Goal: Transaction & Acquisition: Purchase product/service

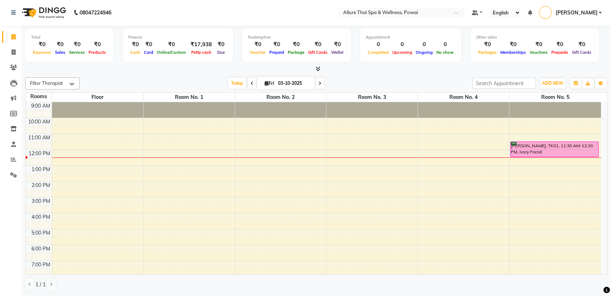
scroll to position [32, 0]
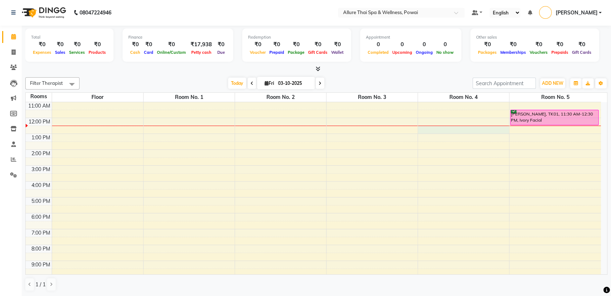
click at [467, 130] on div "9:00 AM 10:00 AM 11:00 AM 12:00 PM 1:00 PM 2:00 PM 3:00 PM 4:00 PM 5:00 PM 6:00…" at bounding box center [313, 189] width 575 height 238
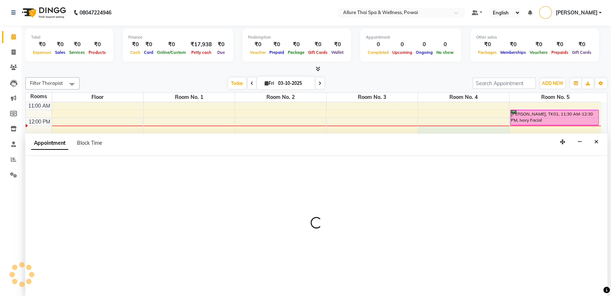
select select "750"
select select "tentative"
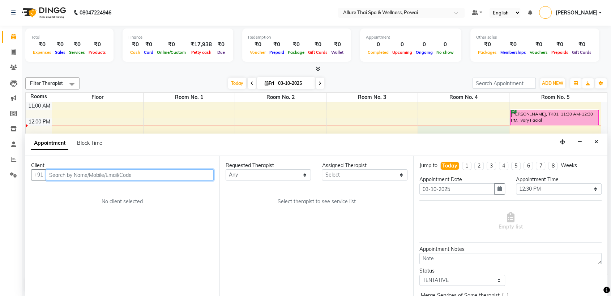
paste input "7921461224"
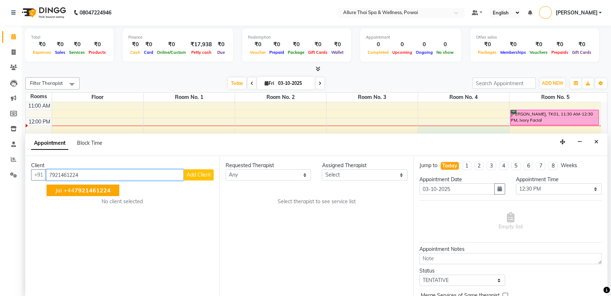
click at [98, 192] on span "7921461224" at bounding box center [92, 190] width 36 height 7
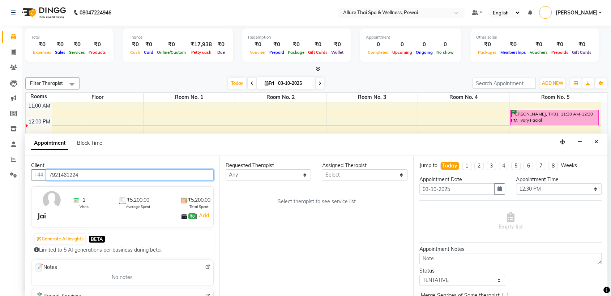
type input "7921461224"
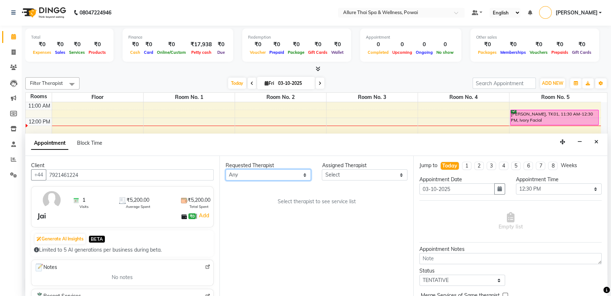
click at [276, 175] on select "Any AKOK Allure Thai Appointment AVNI PATEL CHEM Dini DUATI HRIATI ISRAELI JUNI…" at bounding box center [269, 175] width 86 height 11
select select "64191"
click at [226, 170] on select "Any AKOK Allure Thai Appointment AVNI PATEL CHEM Dini DUATI HRIATI ISRAELI JUNI…" at bounding box center [269, 175] width 86 height 11
select select "64191"
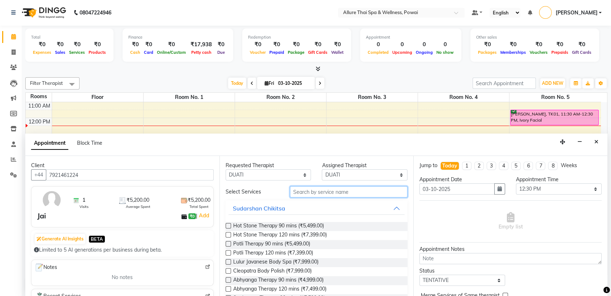
click at [304, 191] on input "text" at bounding box center [349, 192] width 118 height 11
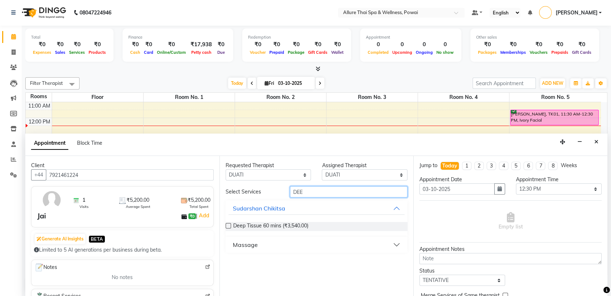
type input "DEE"
click at [278, 248] on button "Massage" at bounding box center [316, 245] width 176 height 13
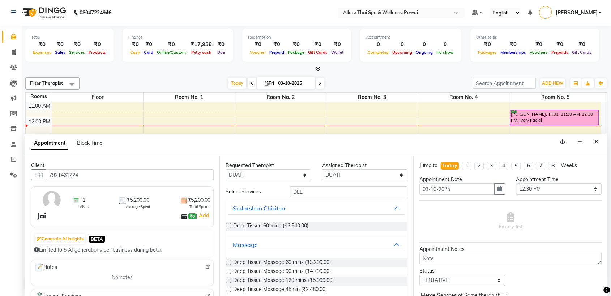
click at [230, 281] on label at bounding box center [228, 280] width 5 height 5
click at [230, 281] on input "checkbox" at bounding box center [228, 281] width 5 height 5
checkbox input "true"
select select "4278"
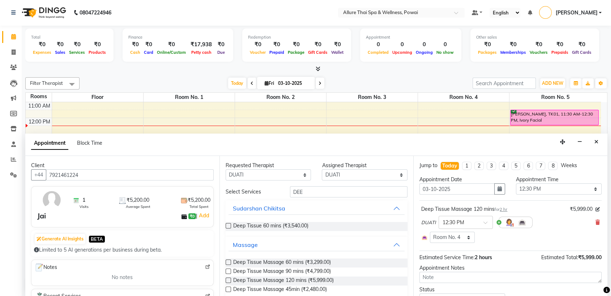
checkbox input "false"
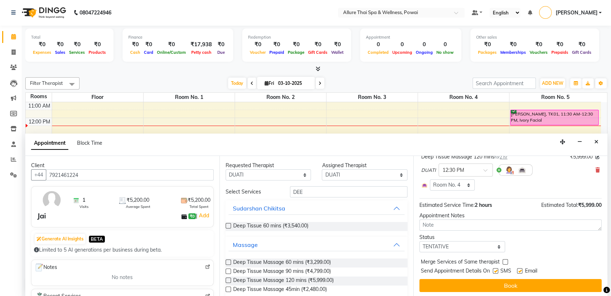
scroll to position [54, 0]
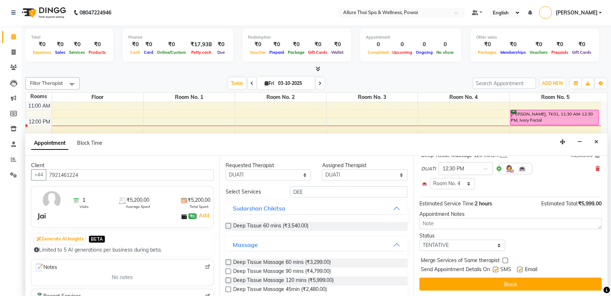
click at [496, 264] on span "Merge Services of Same therapist" at bounding box center [460, 261] width 79 height 9
click at [495, 270] on label at bounding box center [495, 269] width 5 height 5
click at [495, 270] on input "checkbox" at bounding box center [495, 270] width 5 height 5
checkbox input "false"
click at [520, 270] on label at bounding box center [519, 269] width 5 height 5
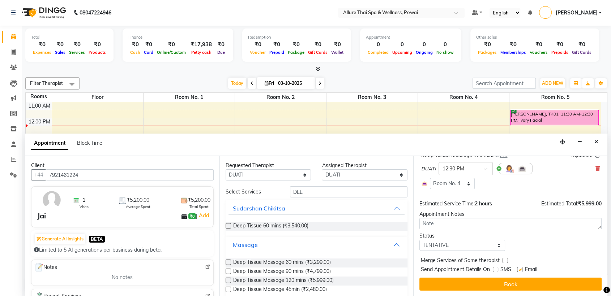
click at [520, 270] on input "checkbox" at bounding box center [519, 270] width 5 height 5
checkbox input "false"
click at [467, 244] on select "Select TENTATIVE CONFIRM CHECK-IN UPCOMING" at bounding box center [462, 245] width 86 height 11
select select "confirm booking"
click at [419, 240] on select "Select TENTATIVE CONFIRM CHECK-IN UPCOMING" at bounding box center [462, 245] width 86 height 11
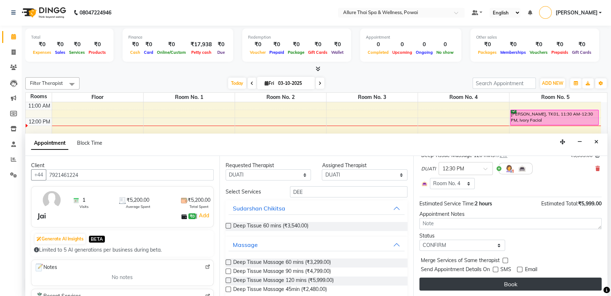
click at [446, 282] on button "Book" at bounding box center [510, 284] width 182 height 13
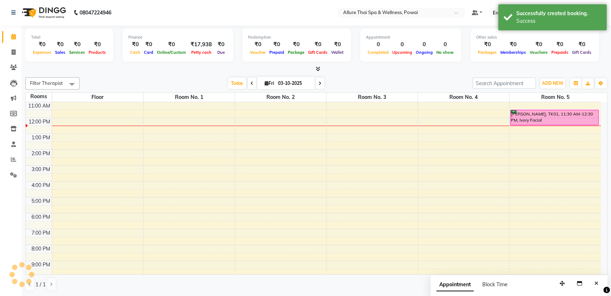
scroll to position [0, 0]
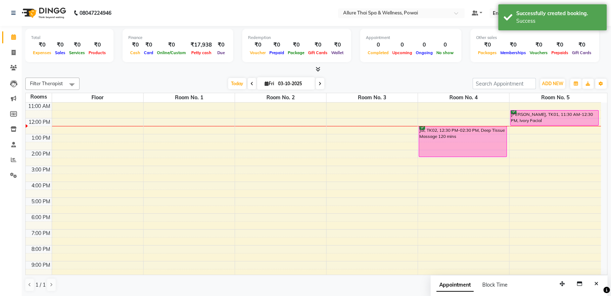
click at [423, 127] on div "Jai, TK02, 12:30 PM-02:30 PM, Deep Tissue Massage 120 mins" at bounding box center [462, 142] width 87 height 30
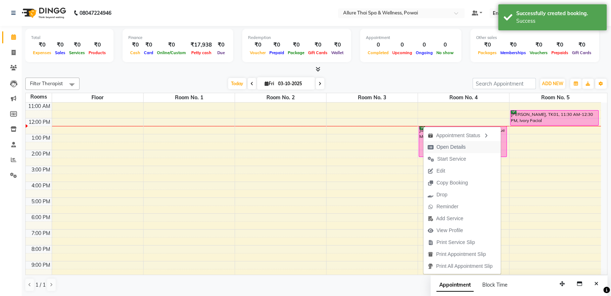
click at [440, 143] on span "Open Details" at bounding box center [446, 147] width 47 height 12
select select "6"
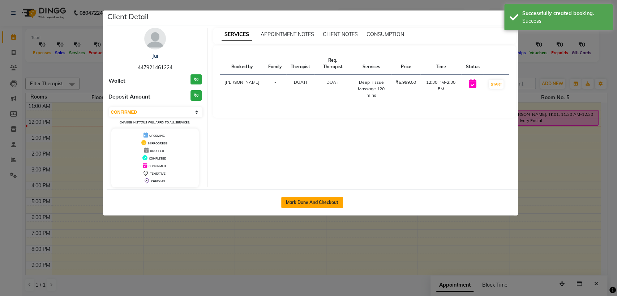
click at [313, 200] on button "Mark Done And Checkout" at bounding box center [312, 203] width 62 height 12
select select "service"
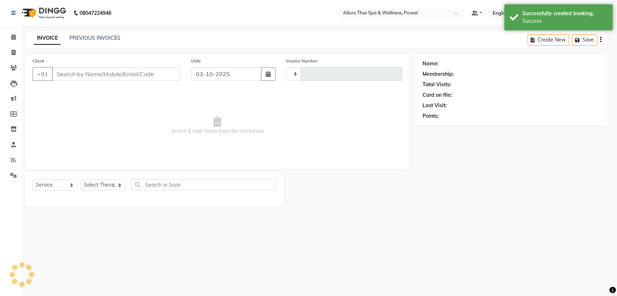
type input "1675"
select select "6686"
type input "447921461224"
select select "64191"
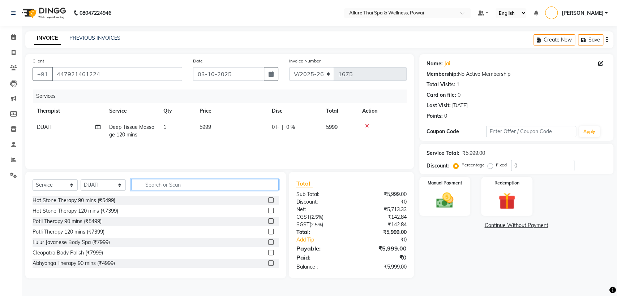
click at [164, 184] on input "text" at bounding box center [204, 184] width 147 height 11
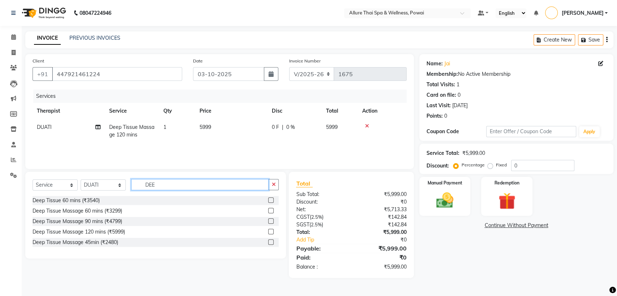
type input "DEE"
click at [270, 231] on label at bounding box center [270, 231] width 5 height 5
click at [270, 231] on input "checkbox" at bounding box center [270, 232] width 5 height 5
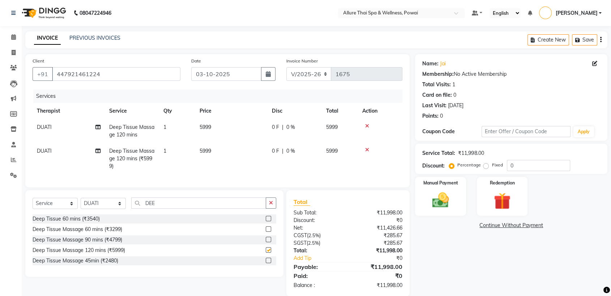
checkbox input "false"
click at [492, 168] on label "Fixed" at bounding box center [497, 165] width 11 height 7
click at [485, 168] on input "Fixed" at bounding box center [487, 165] width 5 height 5
radio input "true"
click at [454, 167] on div "Percentage" at bounding box center [465, 165] width 30 height 9
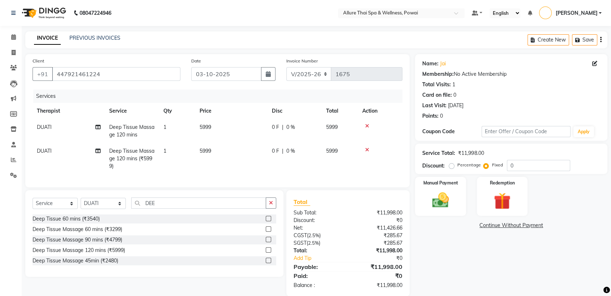
click at [457, 165] on label "Percentage" at bounding box center [468, 165] width 23 height 7
click at [450, 165] on input "Percentage" at bounding box center [452, 165] width 5 height 5
radio input "true"
click at [512, 164] on input "0" at bounding box center [538, 165] width 63 height 11
type input "10"
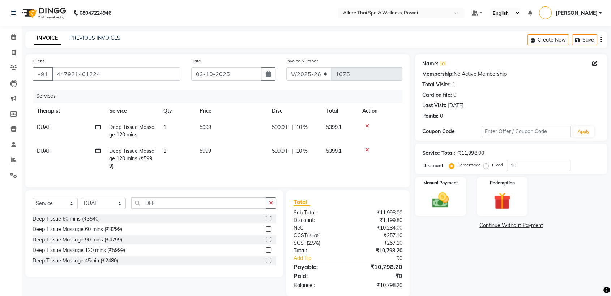
click at [367, 125] on icon at bounding box center [367, 126] width 4 height 5
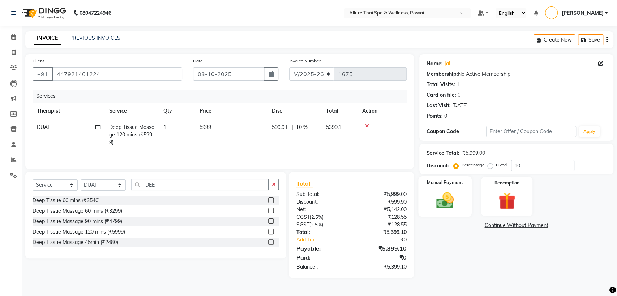
click at [442, 194] on img at bounding box center [445, 201] width 29 height 20
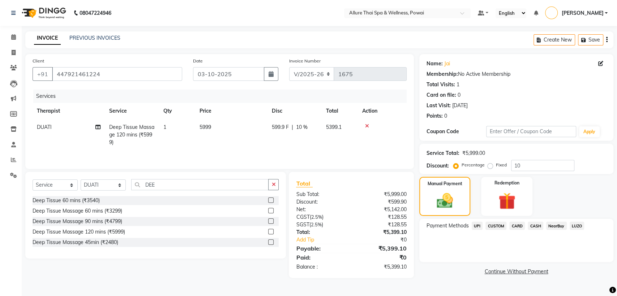
click at [475, 228] on span "UPI" at bounding box center [477, 226] width 11 height 8
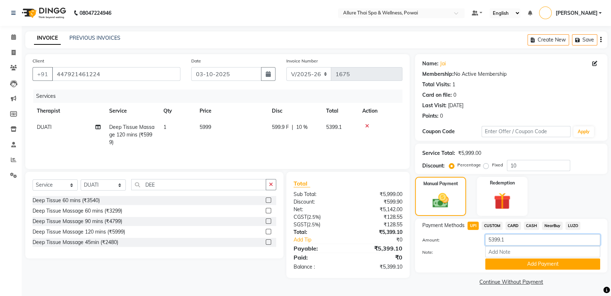
drag, startPoint x: 508, startPoint y: 240, endPoint x: 484, endPoint y: 242, distance: 23.2
click at [484, 242] on div "5399.1" at bounding box center [543, 240] width 126 height 11
type input "5400"
click at [497, 261] on button "Add Payment" at bounding box center [542, 264] width 115 height 11
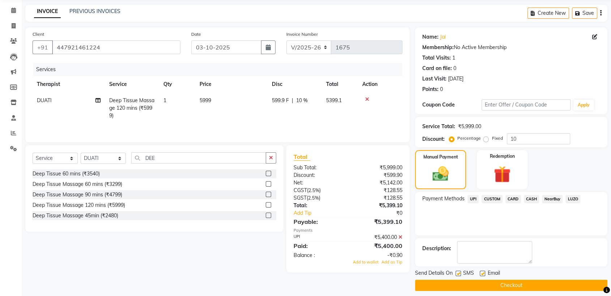
scroll to position [32, 0]
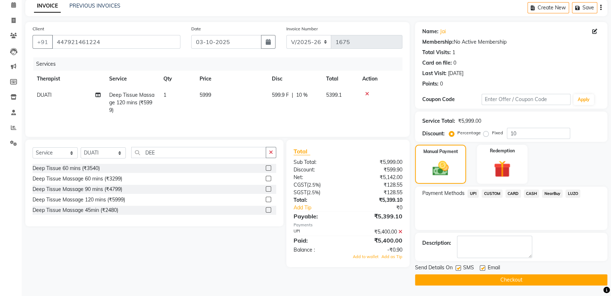
click at [455, 266] on label at bounding box center [457, 268] width 5 height 5
click at [455, 266] on input "checkbox" at bounding box center [457, 268] width 5 height 5
checkbox input "false"
click at [484, 266] on label at bounding box center [482, 268] width 5 height 5
click at [484, 266] on input "checkbox" at bounding box center [482, 268] width 5 height 5
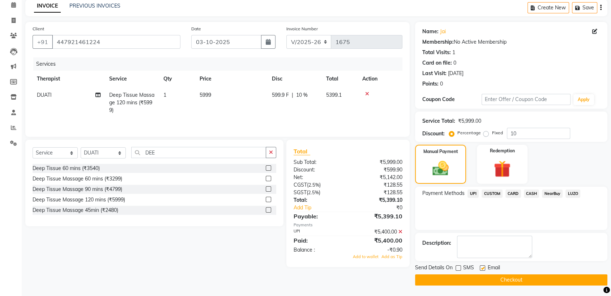
checkbox input "false"
click at [456, 278] on button "Checkout" at bounding box center [511, 280] width 192 height 11
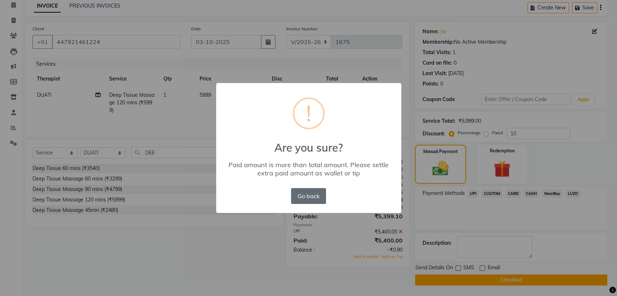
click at [305, 199] on button "Go back" at bounding box center [308, 196] width 35 height 16
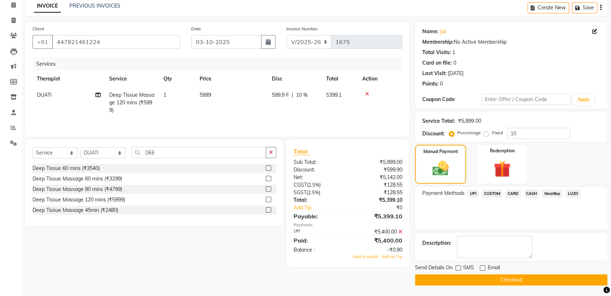
click at [399, 231] on icon at bounding box center [400, 232] width 4 height 5
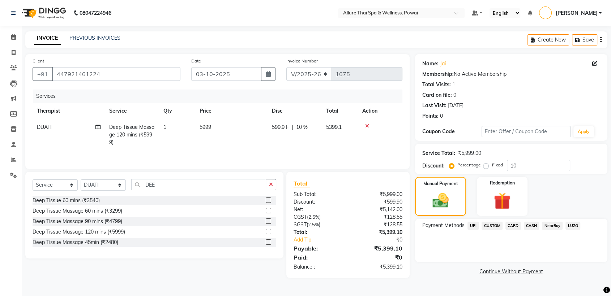
scroll to position [0, 0]
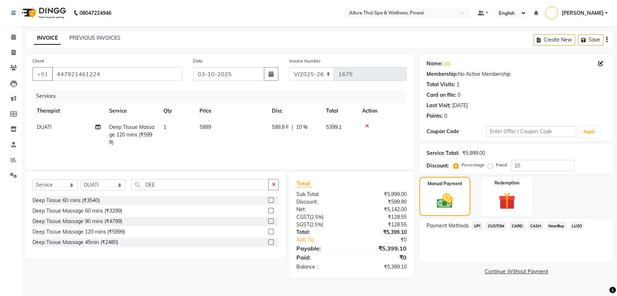
click at [496, 165] on label "Fixed" at bounding box center [501, 165] width 11 height 7
click at [489, 165] on input "Fixed" at bounding box center [491, 165] width 5 height 5
radio input "true"
click at [520, 166] on input "10" at bounding box center [542, 165] width 63 height 11
type input "1"
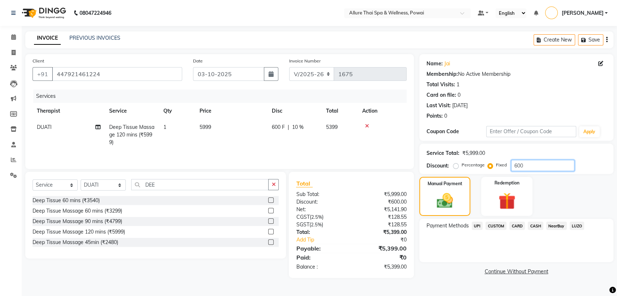
type input "600"
click at [476, 228] on span "UPI" at bounding box center [477, 226] width 11 height 8
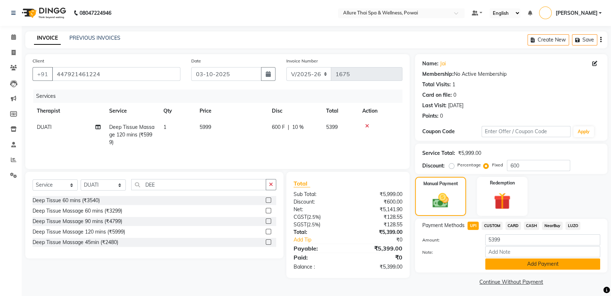
click at [500, 265] on button "Add Payment" at bounding box center [542, 264] width 115 height 11
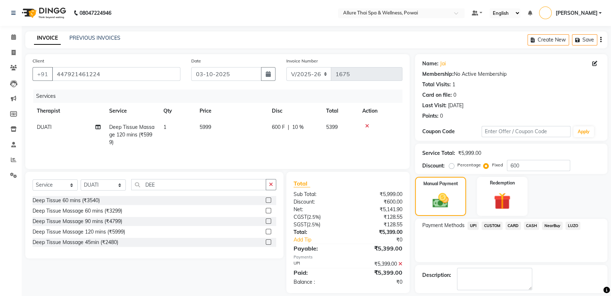
scroll to position [32, 0]
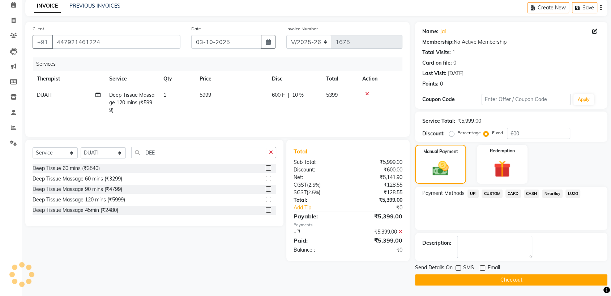
click at [472, 192] on span "UPI" at bounding box center [472, 194] width 11 height 8
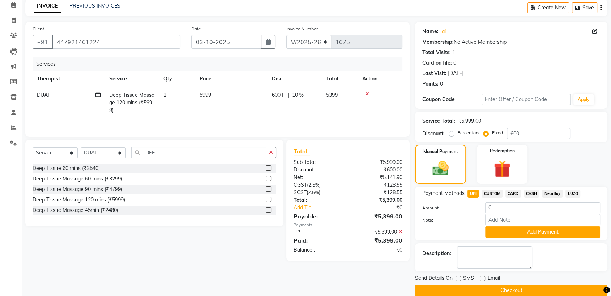
click at [443, 290] on button "Checkout" at bounding box center [511, 290] width 192 height 11
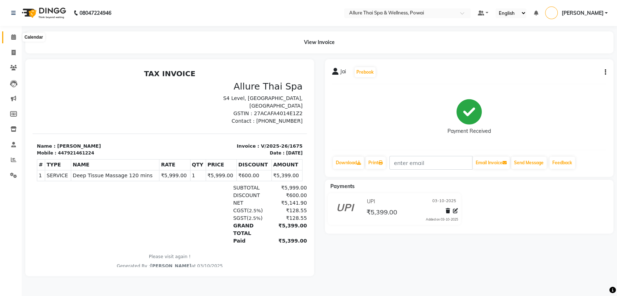
click at [13, 34] on span at bounding box center [13, 37] width 13 height 8
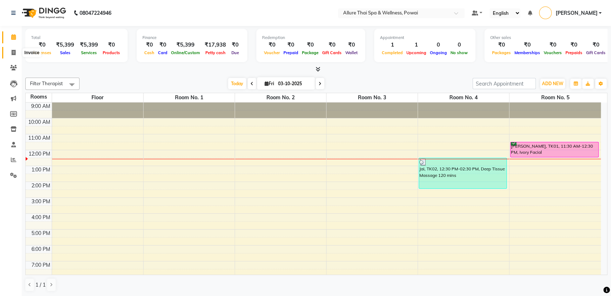
click at [14, 54] on icon at bounding box center [14, 52] width 4 height 5
select select "service"
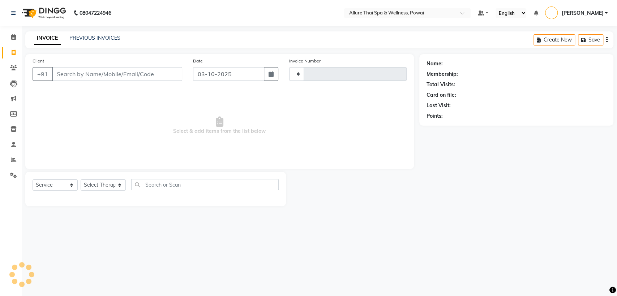
type input "1676"
select select "6686"
click at [16, 177] on icon at bounding box center [13, 175] width 7 height 5
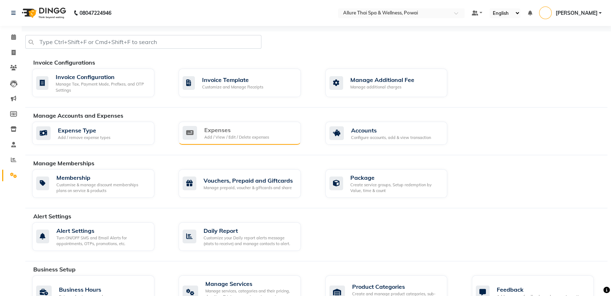
click at [231, 125] on div "Expenses Add / View / Edit / Delete expenses" at bounding box center [240, 133] width 122 height 23
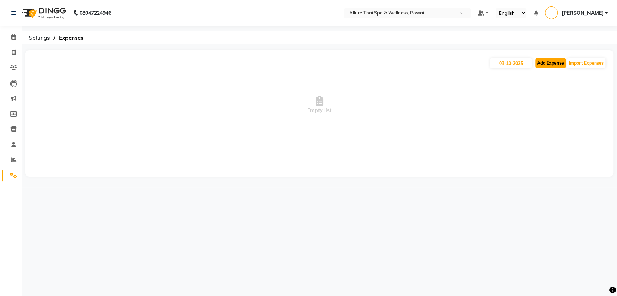
click at [544, 67] on button "Add Expense" at bounding box center [550, 63] width 30 height 10
select select "1"
select select "5721"
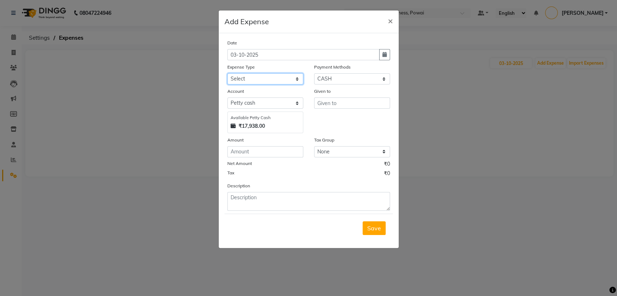
click at [241, 78] on select "Select Advance Salary Advertising and Marketing Expenses Bank charges Car maint…" at bounding box center [265, 78] width 76 height 11
click at [227, 73] on select "Select Advance Salary Advertising and Marketing Expenses Bank charges Car maint…" at bounding box center [265, 78] width 76 height 11
click at [277, 79] on select "Select Advance Salary Advertising and Marketing Expenses Bank charges Car maint…" at bounding box center [265, 78] width 76 height 11
select select "19832"
click at [227, 73] on select "Select Advance Salary Advertising and Marketing Expenses Bank charges Car maint…" at bounding box center [265, 78] width 76 height 11
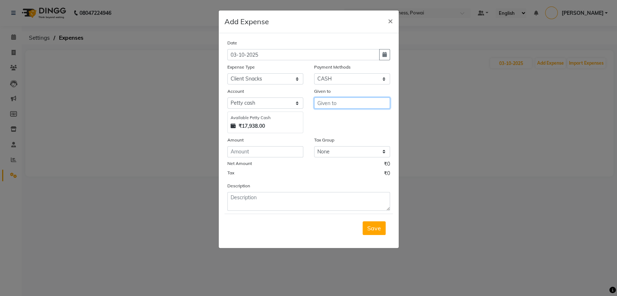
click at [327, 105] on input "text" at bounding box center [352, 103] width 76 height 11
type input "ZOMATO"
click at [253, 147] on input "number" at bounding box center [265, 151] width 76 height 11
type input "165"
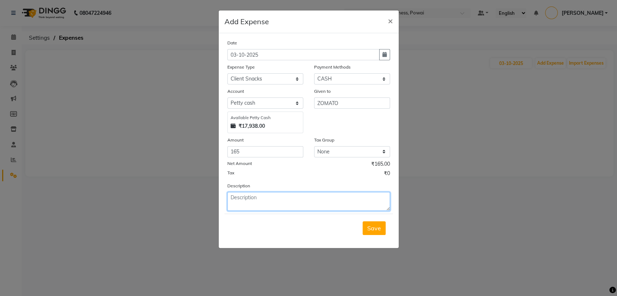
click at [242, 201] on textarea at bounding box center [308, 201] width 163 height 19
type textarea "PASTRIES FOR CLIENT"
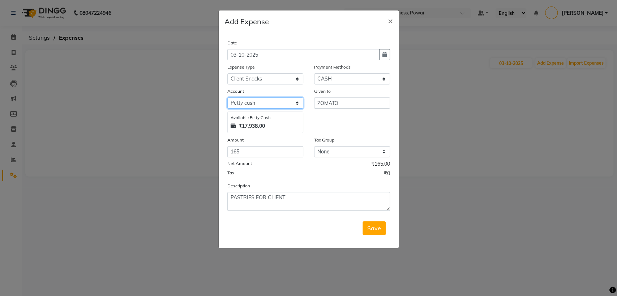
click at [265, 101] on select "Select Petty cash HDFC" at bounding box center [265, 103] width 76 height 11
click at [370, 223] on button "Save" at bounding box center [374, 229] width 23 height 14
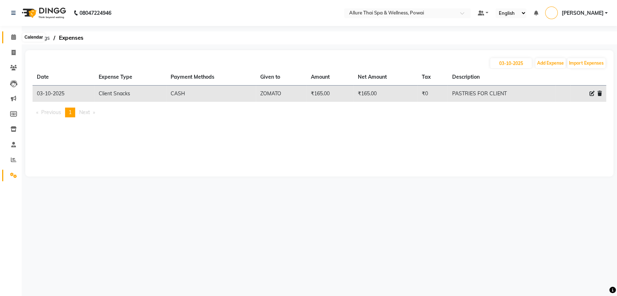
click at [13, 37] on icon at bounding box center [13, 36] width 5 height 5
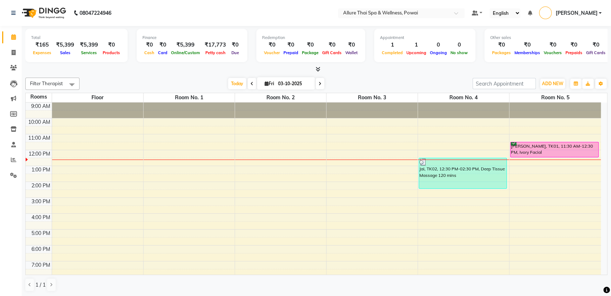
click at [514, 142] on div "OMKAR, TK01, 11:30 AM-12:30 PM, Ivory Facial" at bounding box center [553, 149] width 87 height 15
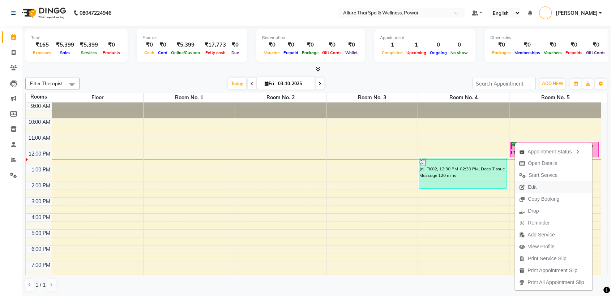
click at [531, 186] on span "Edit" at bounding box center [532, 188] width 9 height 8
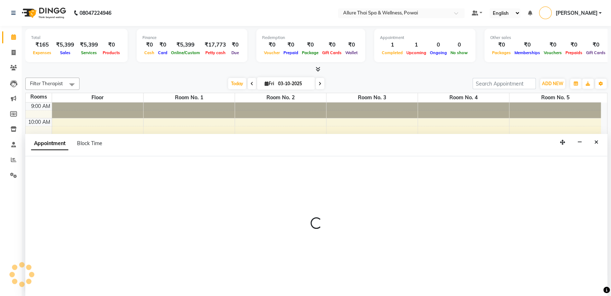
scroll to position [0, 0]
select select "61244"
select select "690"
select select "confirm booking"
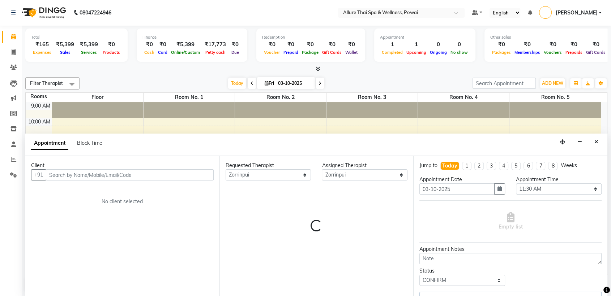
select select "4279"
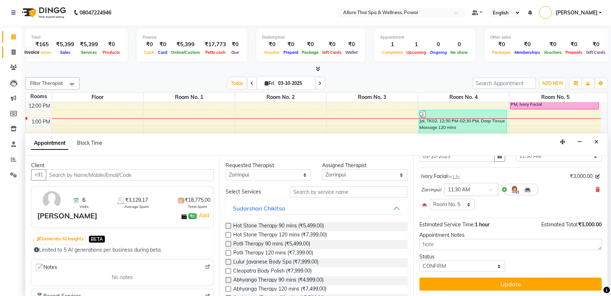
click at [13, 52] on icon at bounding box center [14, 52] width 4 height 5
select select "service"
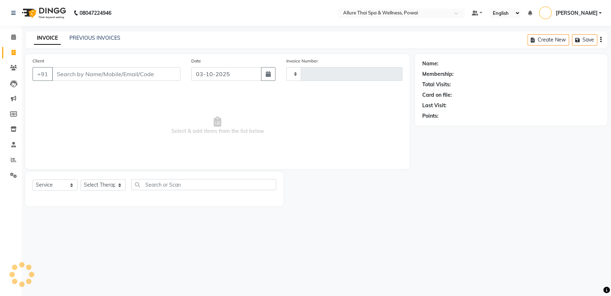
type input "1676"
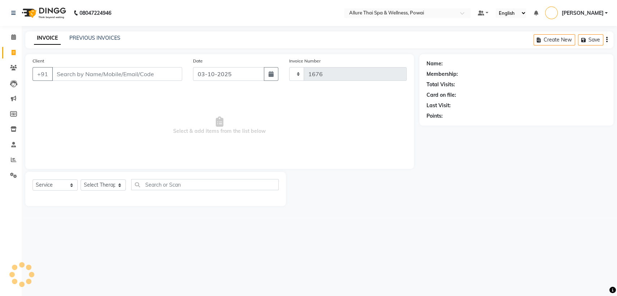
select select "6686"
click at [103, 37] on link "PREVIOUS INVOICES" at bounding box center [94, 38] width 51 height 7
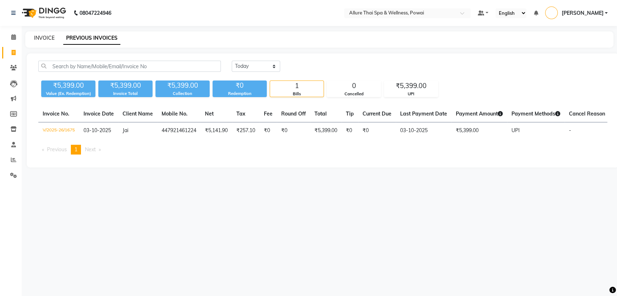
click at [43, 38] on link "INVOICE" at bounding box center [44, 38] width 21 height 7
select select "service"
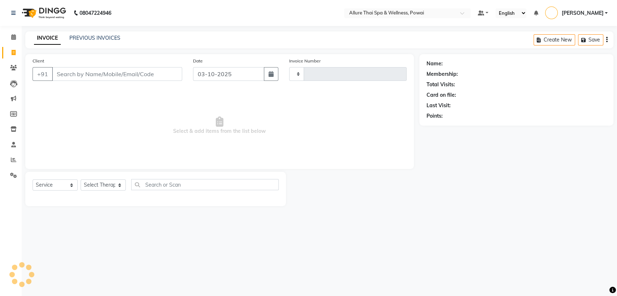
type input "1676"
select select "6686"
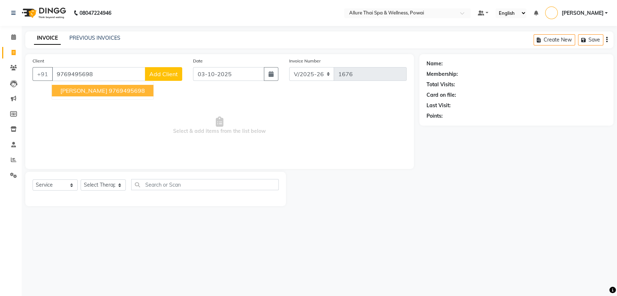
type input "9769495698"
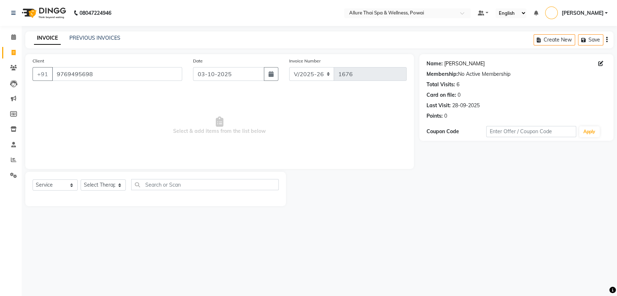
click at [450, 63] on link "Omkar" at bounding box center [464, 64] width 40 height 8
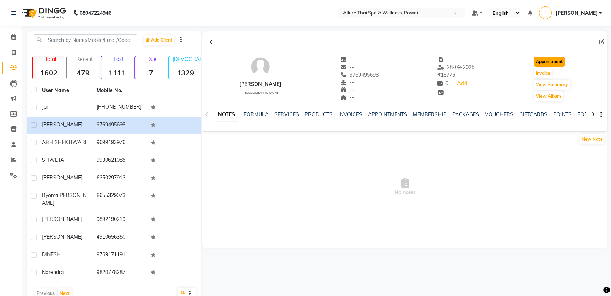
click at [544, 62] on button "Appointment" at bounding box center [549, 62] width 31 height 10
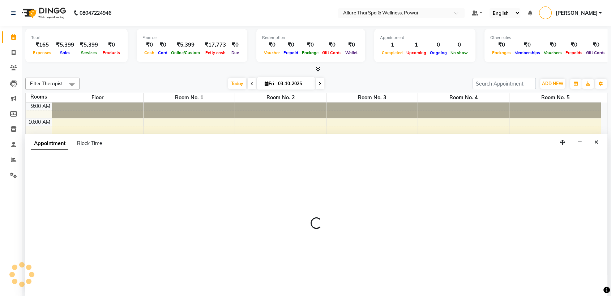
scroll to position [0, 0]
select select "tentative"
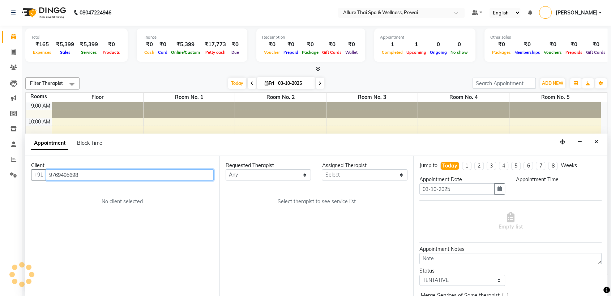
select select "600"
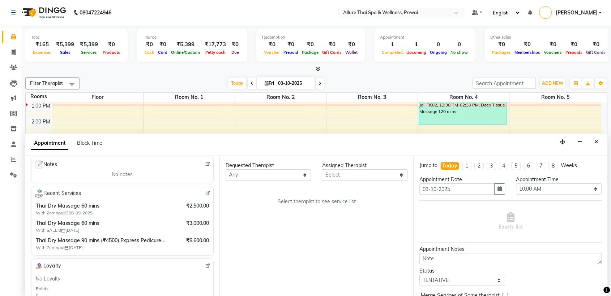
scroll to position [89, 0]
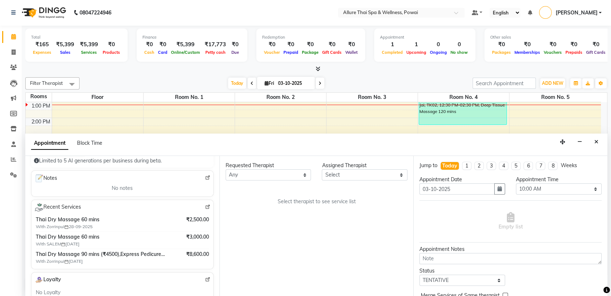
click at [205, 206] on img at bounding box center [207, 207] width 5 height 5
click at [192, 115] on div "9:00 AM 10:00 AM 11:00 AM 12:00 PM 1:00 PM 2:00 PM 3:00 PM 4:00 PM 5:00 PM 6:00…" at bounding box center [313, 158] width 575 height 238
select select "tentative"
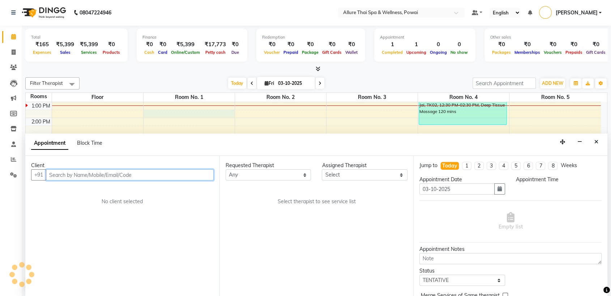
select select "810"
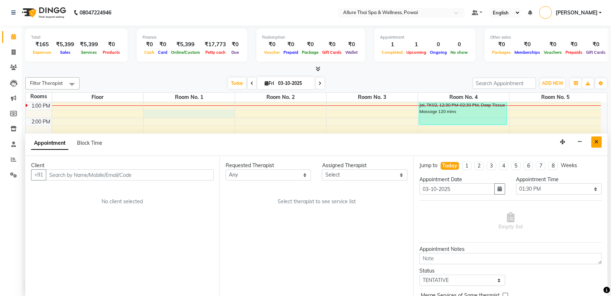
click at [596, 141] on icon "Close" at bounding box center [596, 142] width 4 height 5
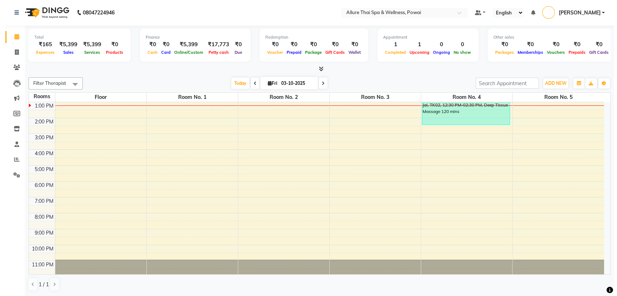
scroll to position [0, 0]
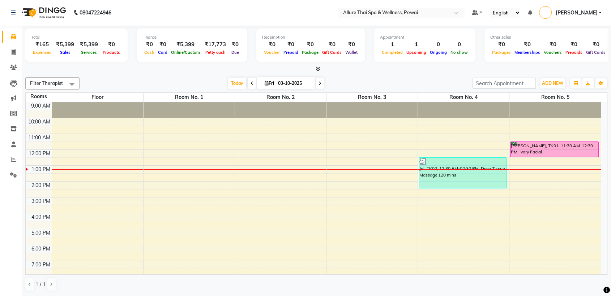
click at [514, 142] on div "OMKAR, TK01, 11:30 AM-12:30 PM, Ivory Facial" at bounding box center [553, 149] width 87 height 15
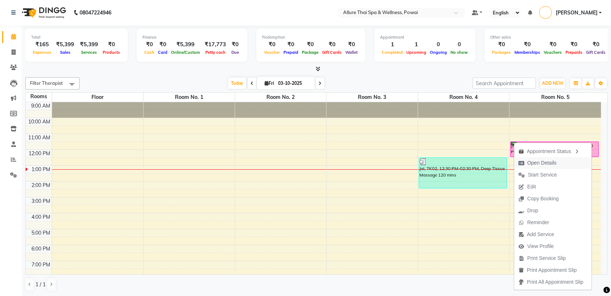
click at [535, 163] on span "Open Details" at bounding box center [541, 163] width 29 height 8
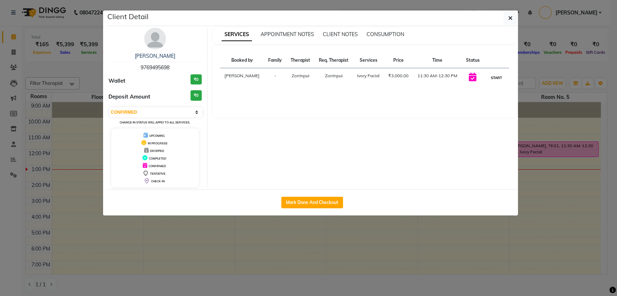
click at [496, 79] on button "START" at bounding box center [496, 77] width 15 height 9
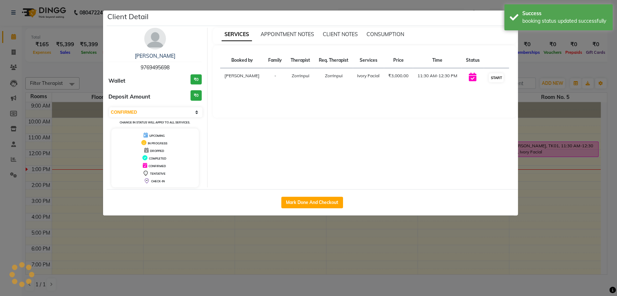
select select "1"
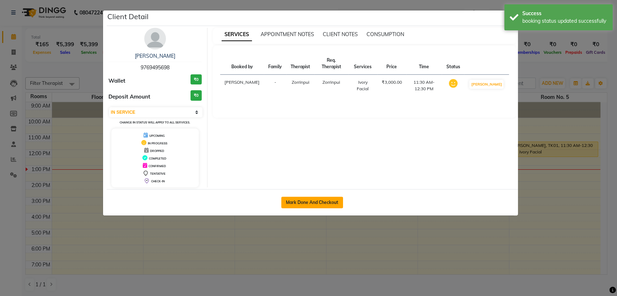
click at [330, 203] on button "Mark Done And Checkout" at bounding box center [312, 203] width 62 height 12
select select "6686"
select select "service"
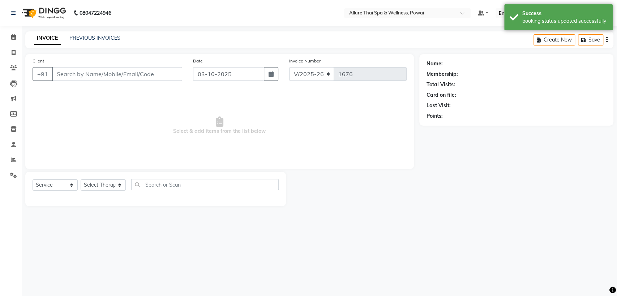
type input "9769495698"
select select "61244"
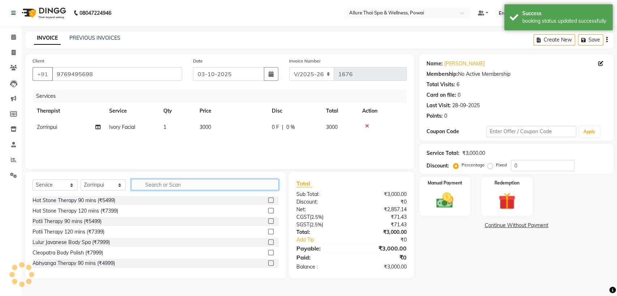
click at [161, 186] on input "text" at bounding box center [204, 184] width 147 height 11
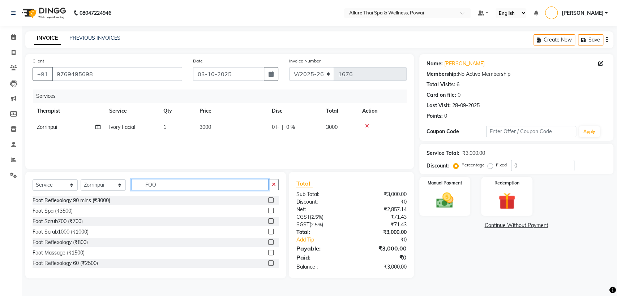
type input "FOO"
click at [268, 253] on label at bounding box center [270, 252] width 5 height 5
click at [268, 253] on input "checkbox" at bounding box center [270, 253] width 5 height 5
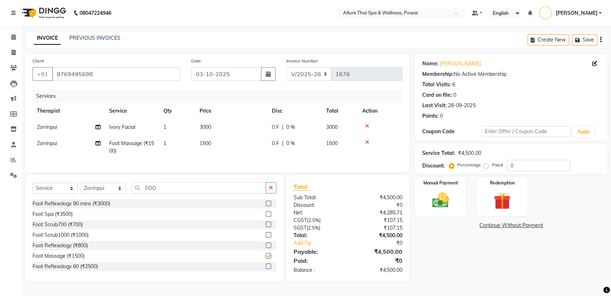
checkbox input "false"
click at [443, 192] on img at bounding box center [440, 201] width 28 height 20
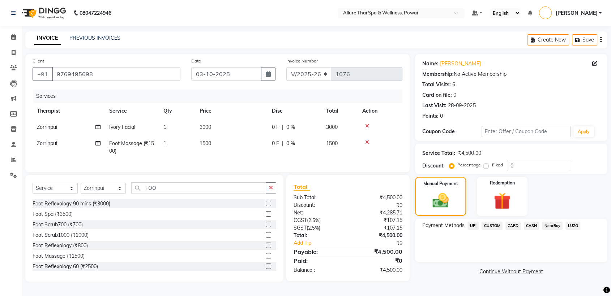
click at [512, 225] on span "CARD" at bounding box center [513, 226] width 16 height 8
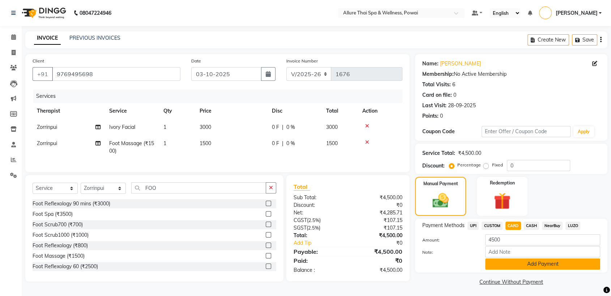
click at [493, 266] on button "Add Payment" at bounding box center [542, 264] width 115 height 11
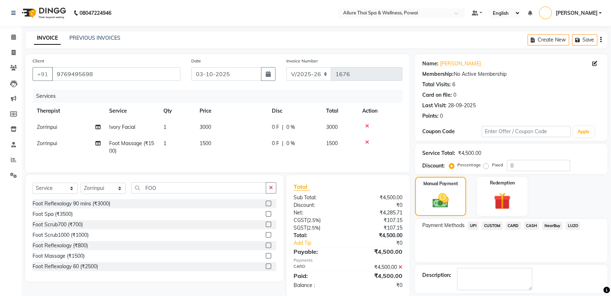
scroll to position [32, 0]
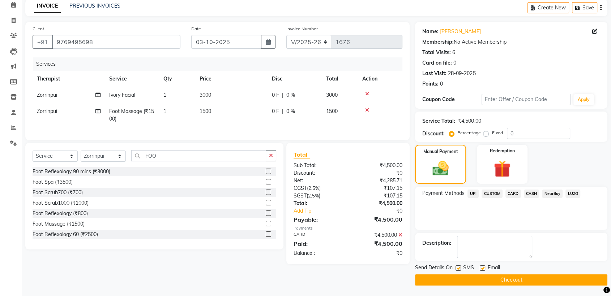
click at [482, 268] on label at bounding box center [482, 268] width 5 height 5
click at [482, 268] on input "checkbox" at bounding box center [482, 268] width 5 height 5
checkbox input "false"
click at [458, 267] on label at bounding box center [457, 268] width 5 height 5
click at [458, 267] on input "checkbox" at bounding box center [457, 268] width 5 height 5
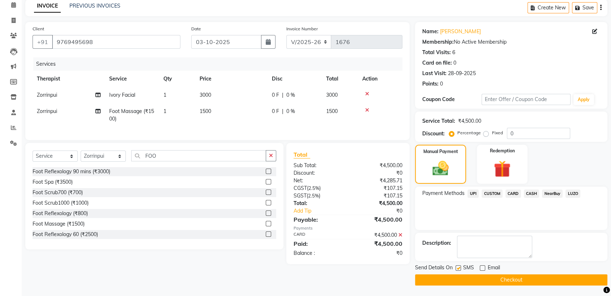
checkbox input "false"
click at [445, 276] on button "Checkout" at bounding box center [511, 280] width 192 height 11
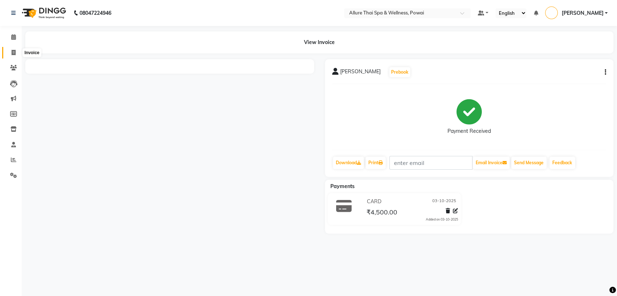
click at [15, 51] on icon at bounding box center [14, 52] width 4 height 5
select select "6686"
select select "service"
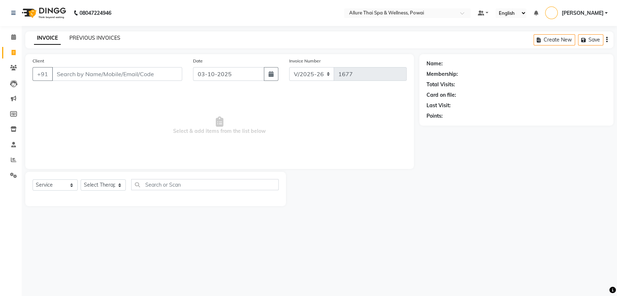
click at [93, 35] on link "PREVIOUS INVOICES" at bounding box center [94, 38] width 51 height 7
